Goal: Task Accomplishment & Management: Manage account settings

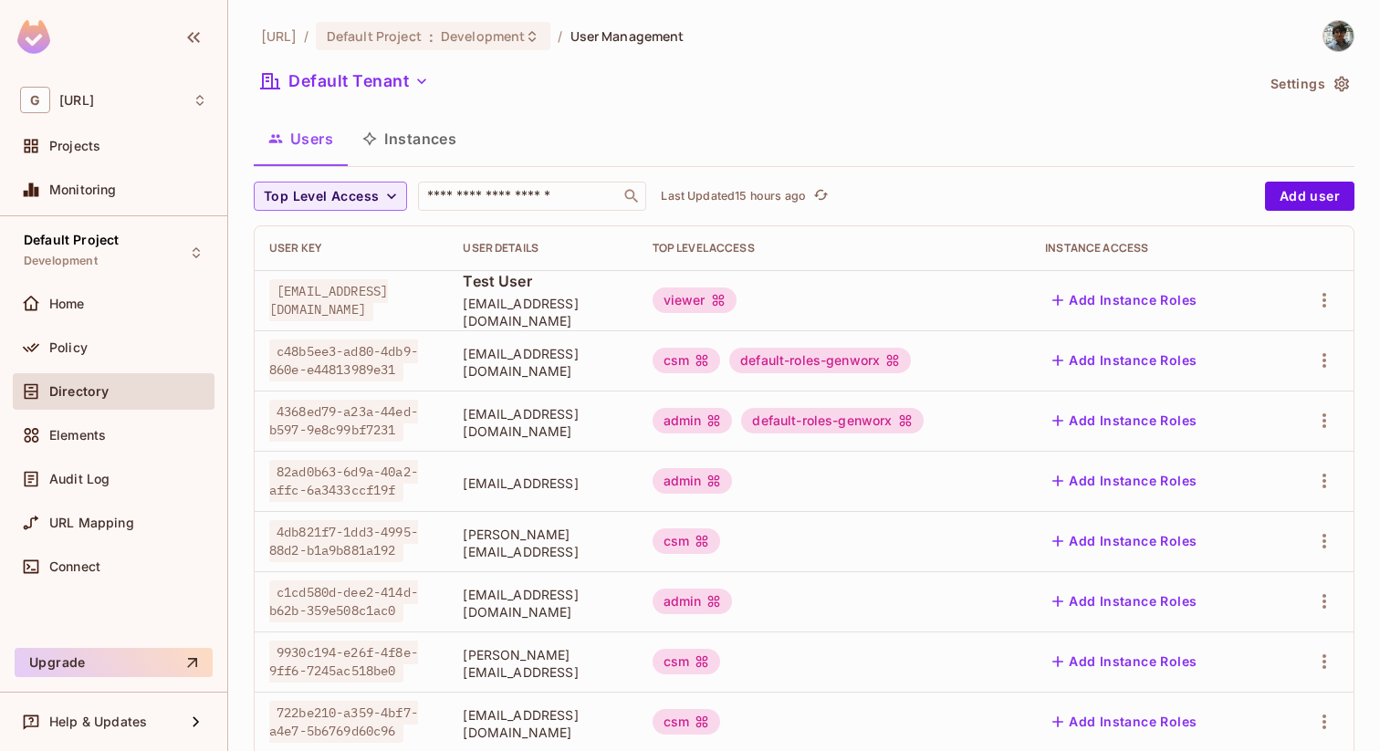
scroll to position [102, 0]
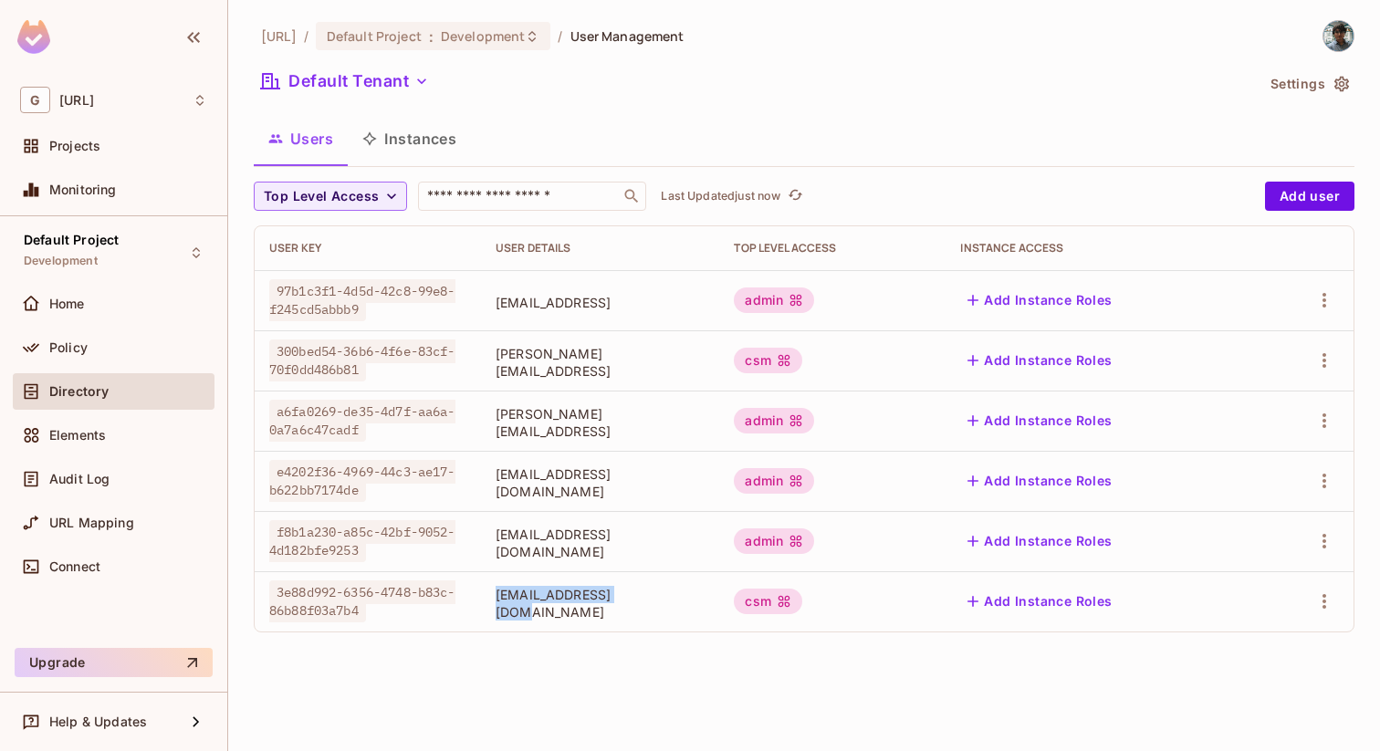
drag, startPoint x: 471, startPoint y: 600, endPoint x: 672, endPoint y: 610, distance: 201.0
click at [672, 610] on td "saketh1@example.com" at bounding box center [600, 601] width 239 height 60
click at [672, 610] on span "saketh1@example.com" at bounding box center [600, 603] width 210 height 35
click at [510, 603] on span "saketh1@example.com" at bounding box center [600, 603] width 210 height 35
click at [415, 78] on icon "button" at bounding box center [421, 81] width 18 height 18
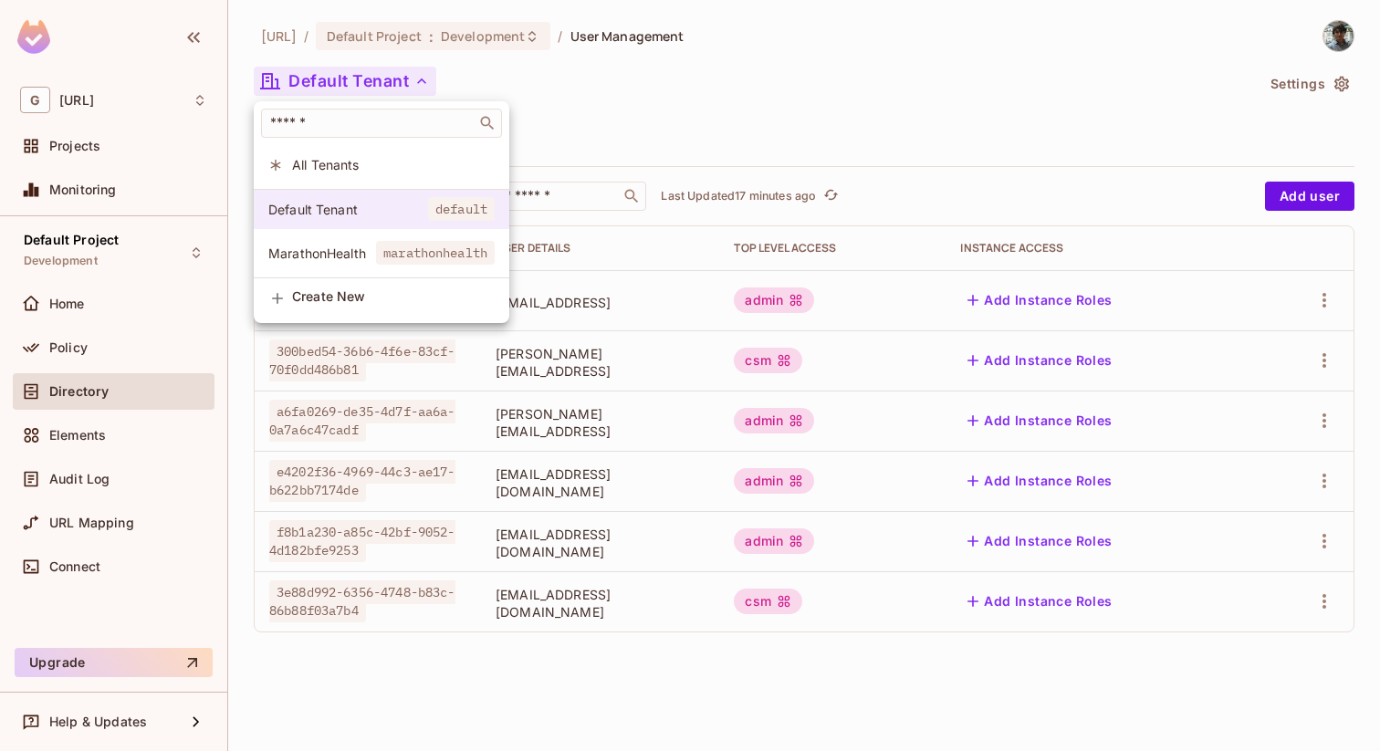
click at [353, 207] on span "Default Tenant" at bounding box center [348, 209] width 160 height 17
